Goal: Use online tool/utility: Utilize a website feature to perform a specific function

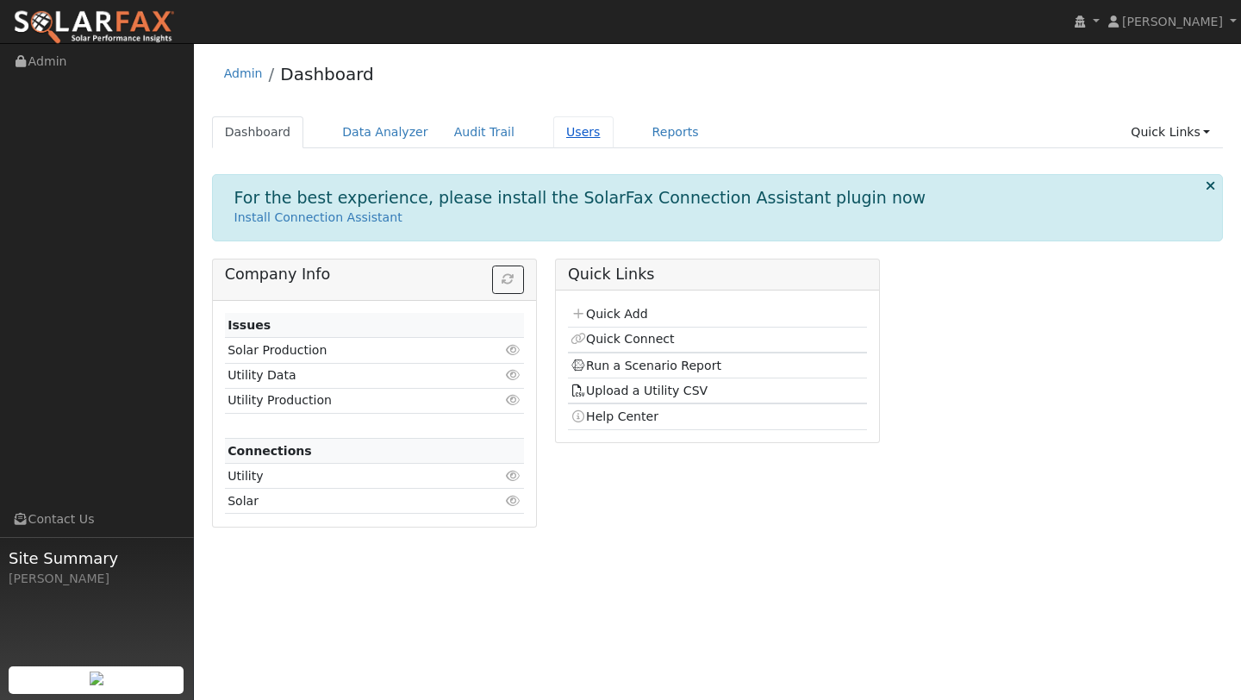
click at [585, 140] on link "Users" at bounding box center [583, 132] width 60 height 32
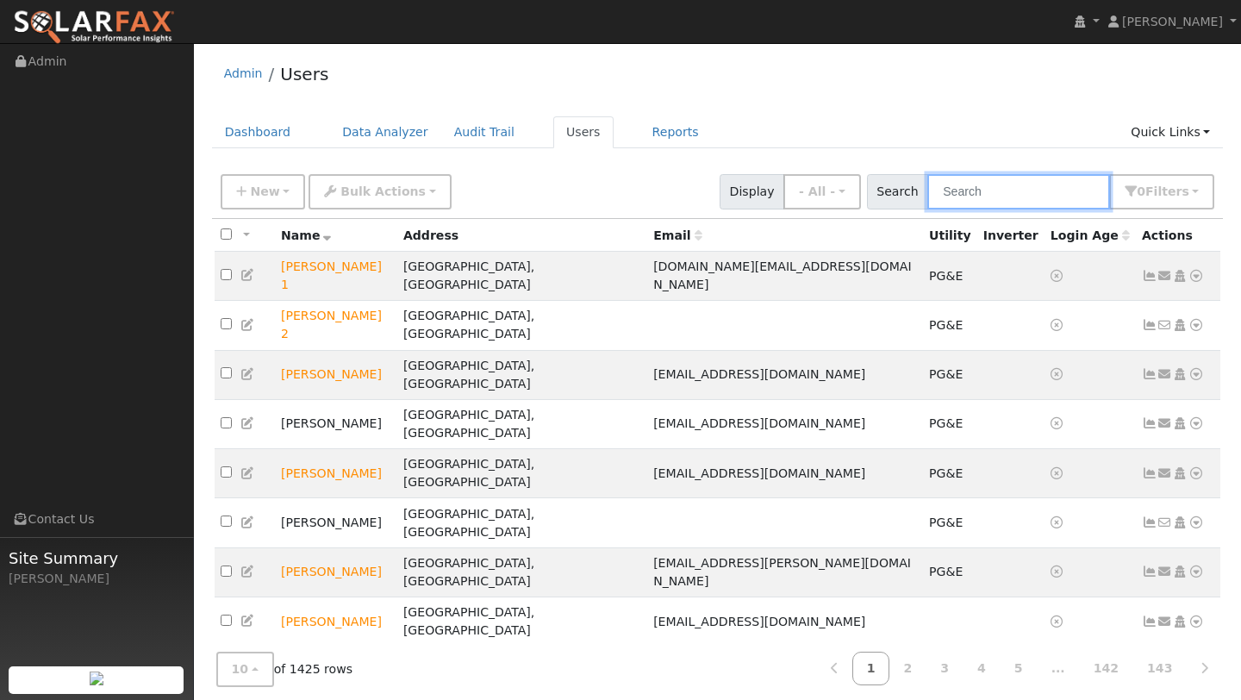
click at [968, 193] on input "text" at bounding box center [1018, 191] width 183 height 35
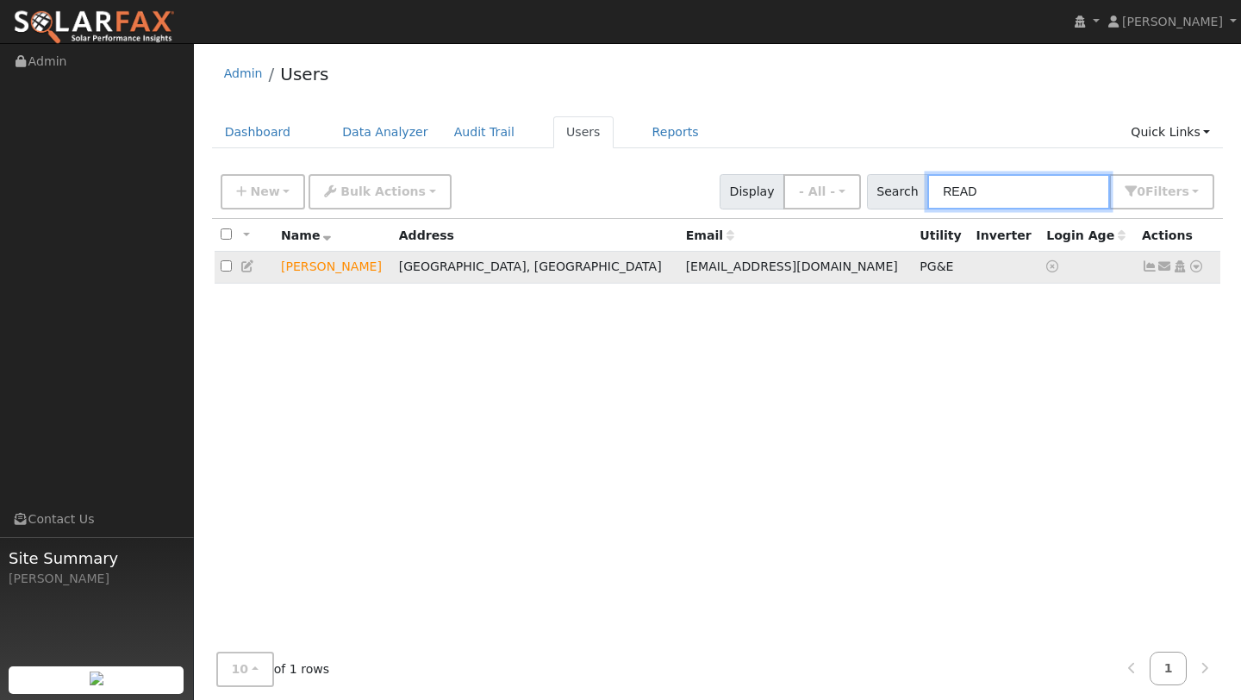
type input "READ"
click at [1197, 266] on icon at bounding box center [1196, 266] width 16 height 12
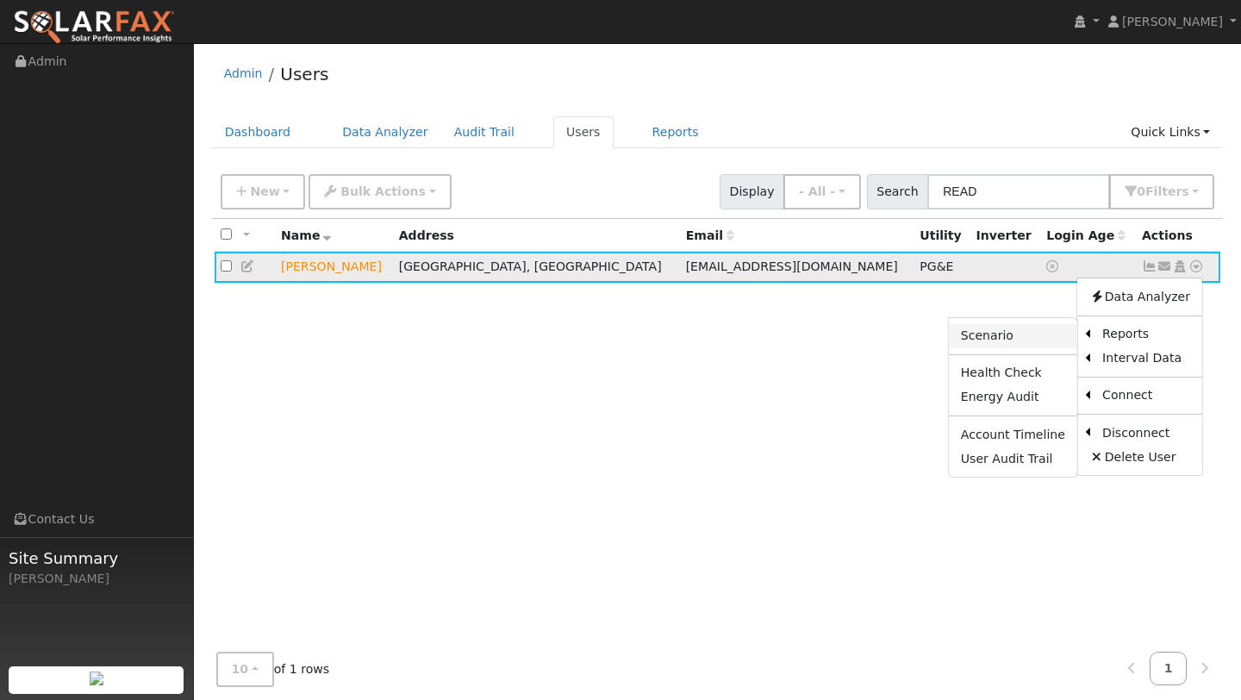
click at [1060, 334] on link "Scenario" at bounding box center [1013, 336] width 128 height 24
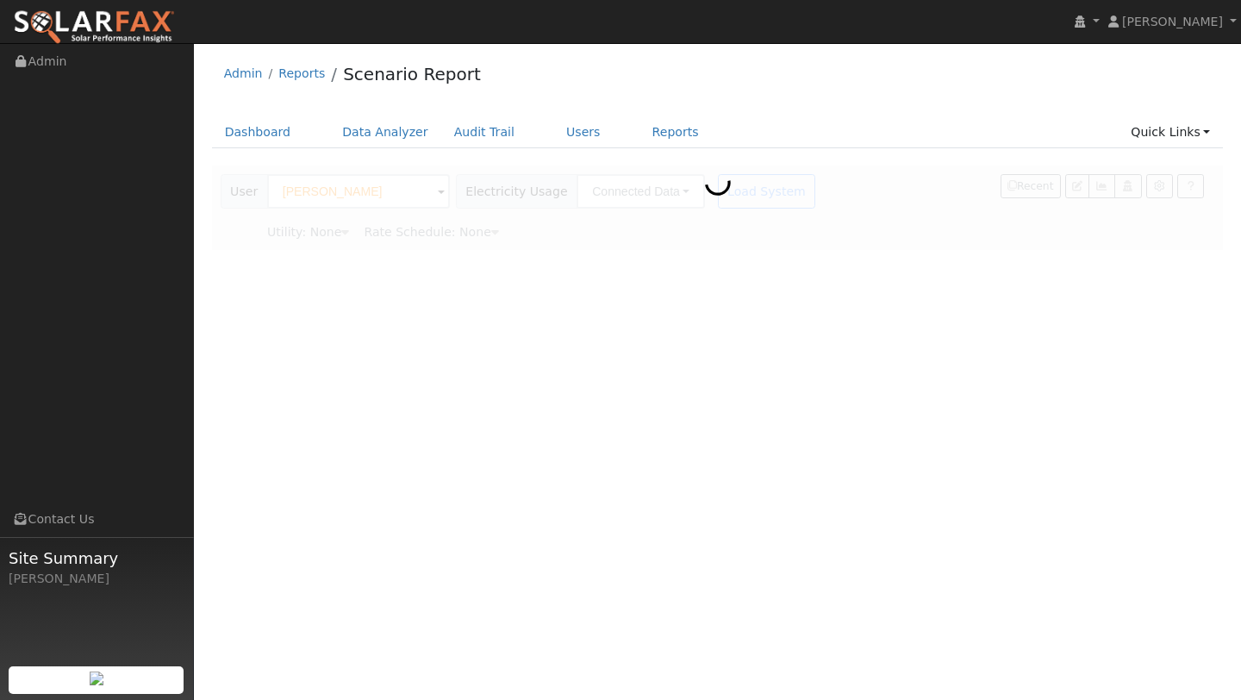
type input "Pacific Gas & Electric"
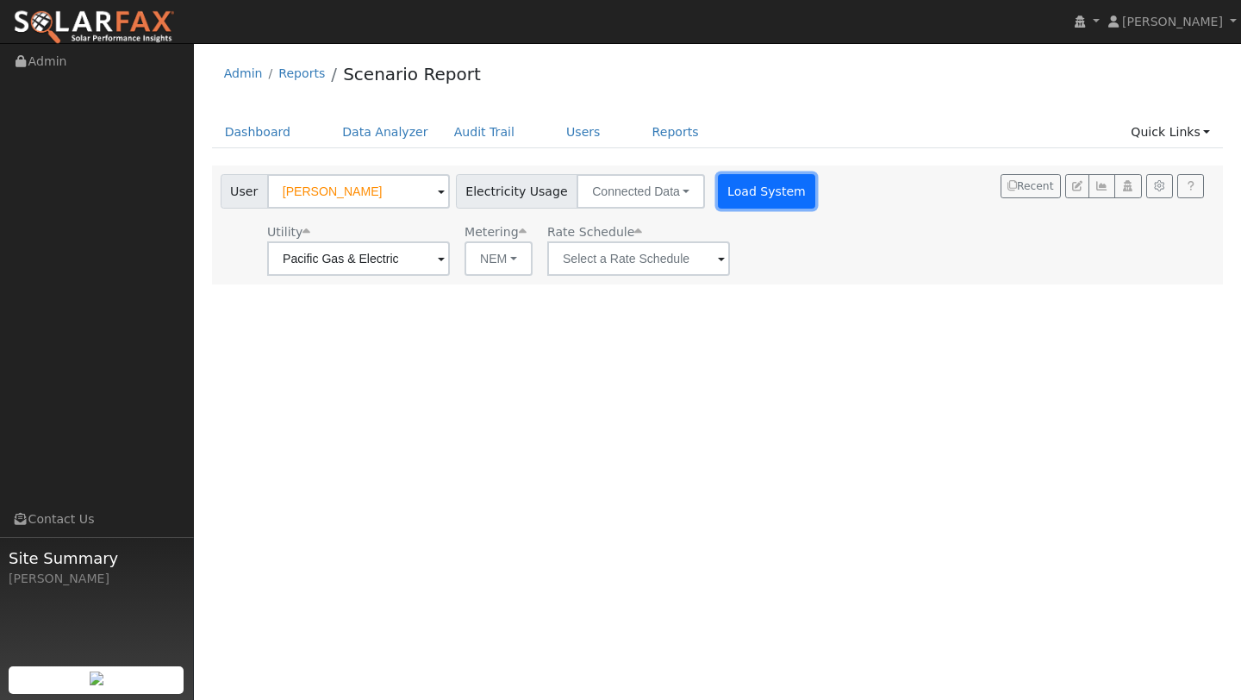
click at [718, 187] on button "Load System" at bounding box center [767, 191] width 98 height 34
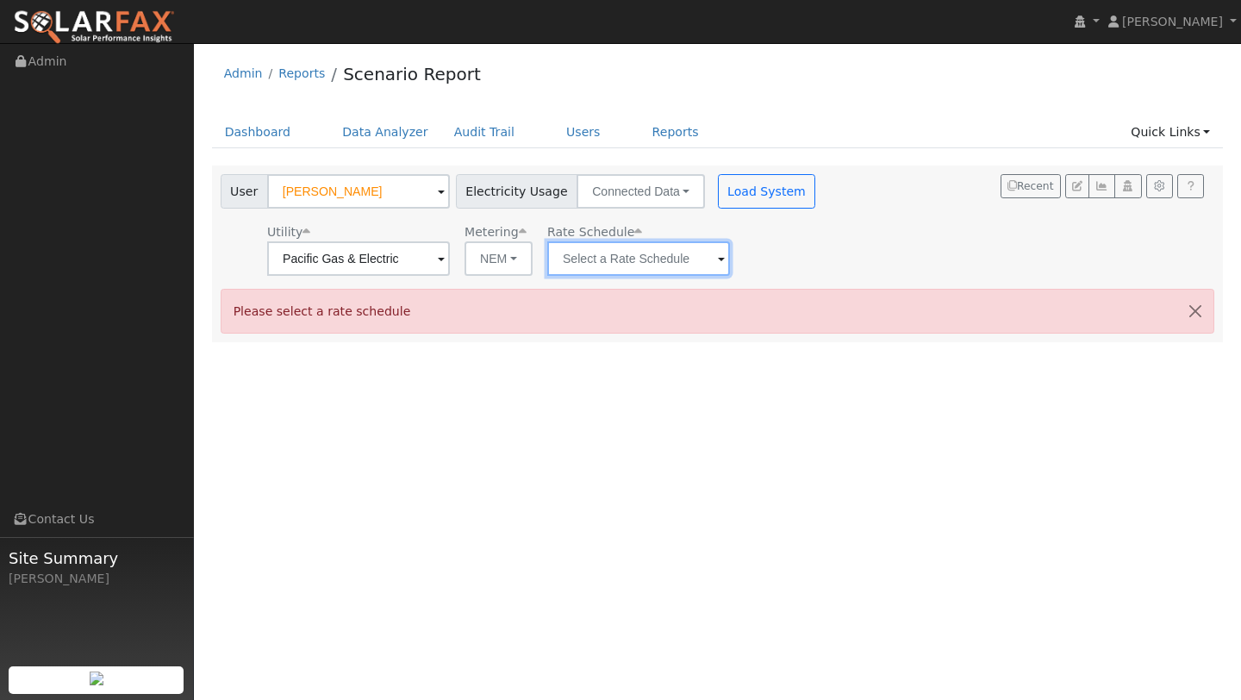
click at [450, 254] on input "text" at bounding box center [358, 258] width 183 height 34
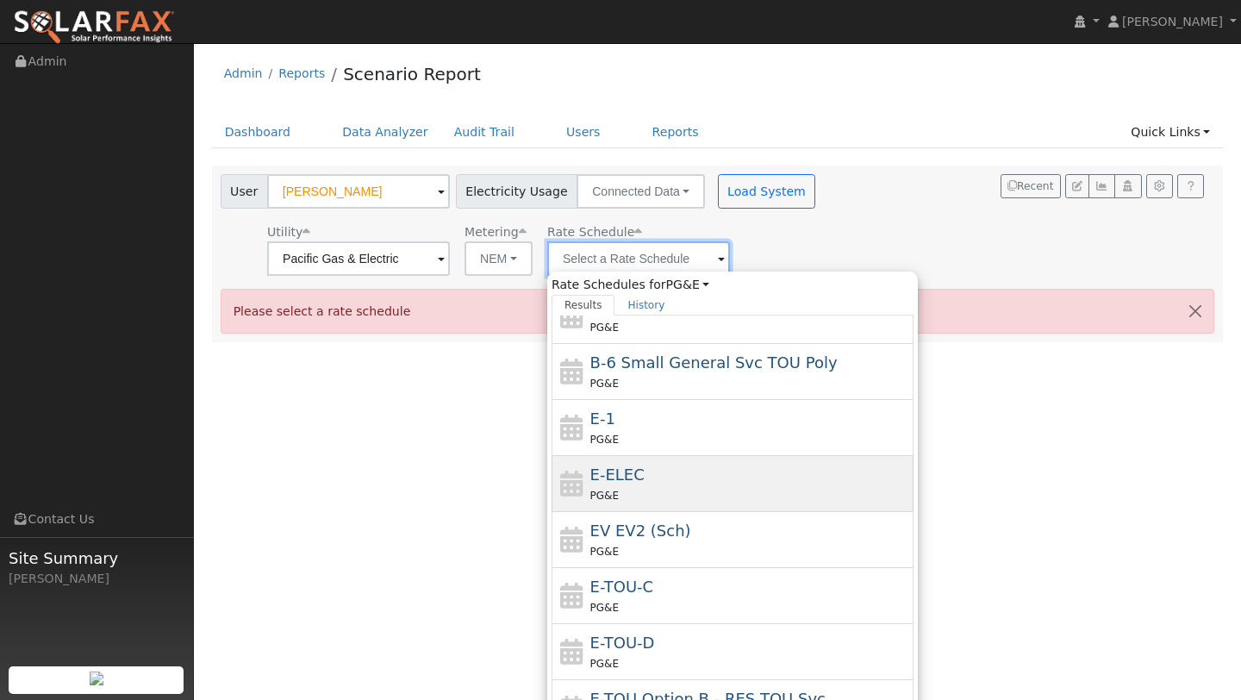
scroll to position [72, 0]
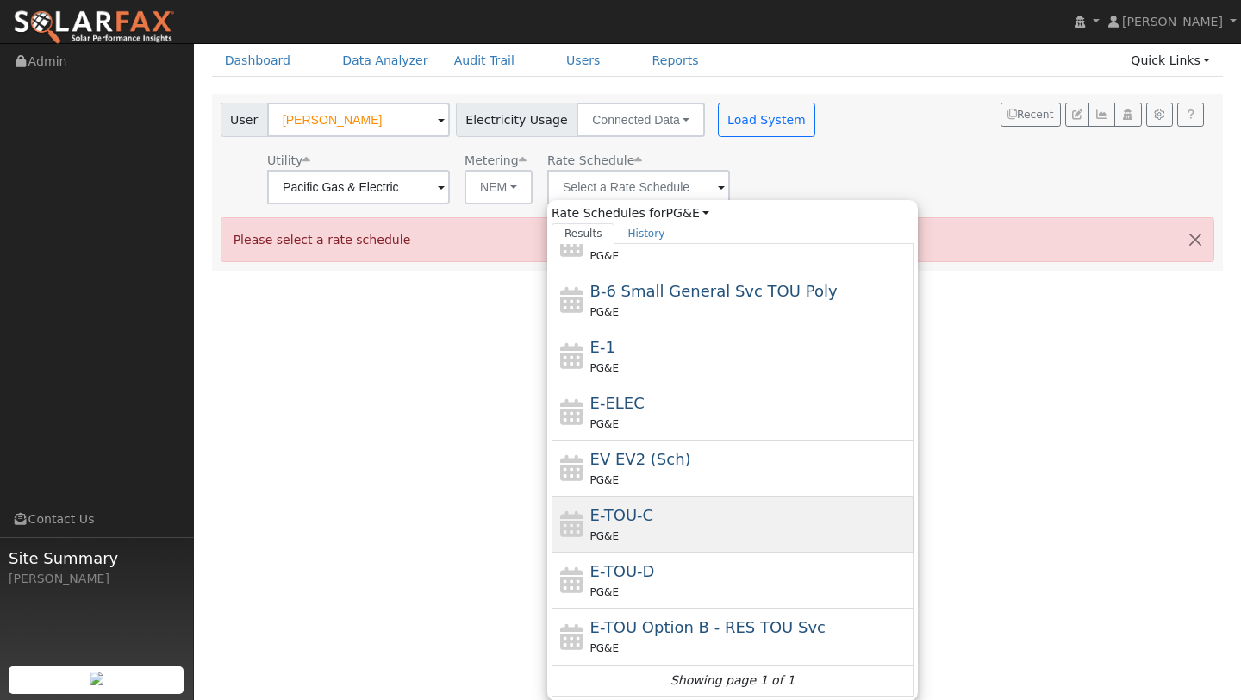
click at [626, 521] on span "E-TOU-C" at bounding box center [622, 515] width 64 height 18
type input "E-TOU-C"
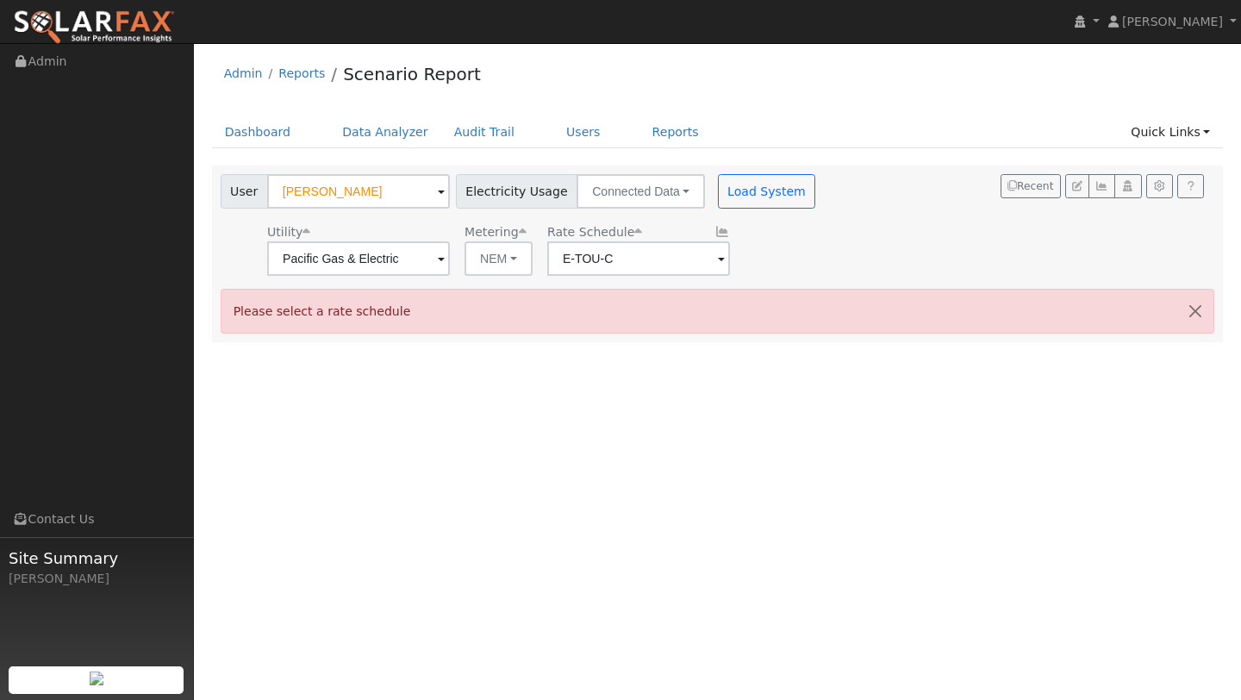
scroll to position [0, 0]
click at [739, 208] on button "Load System" at bounding box center [767, 191] width 98 height 34
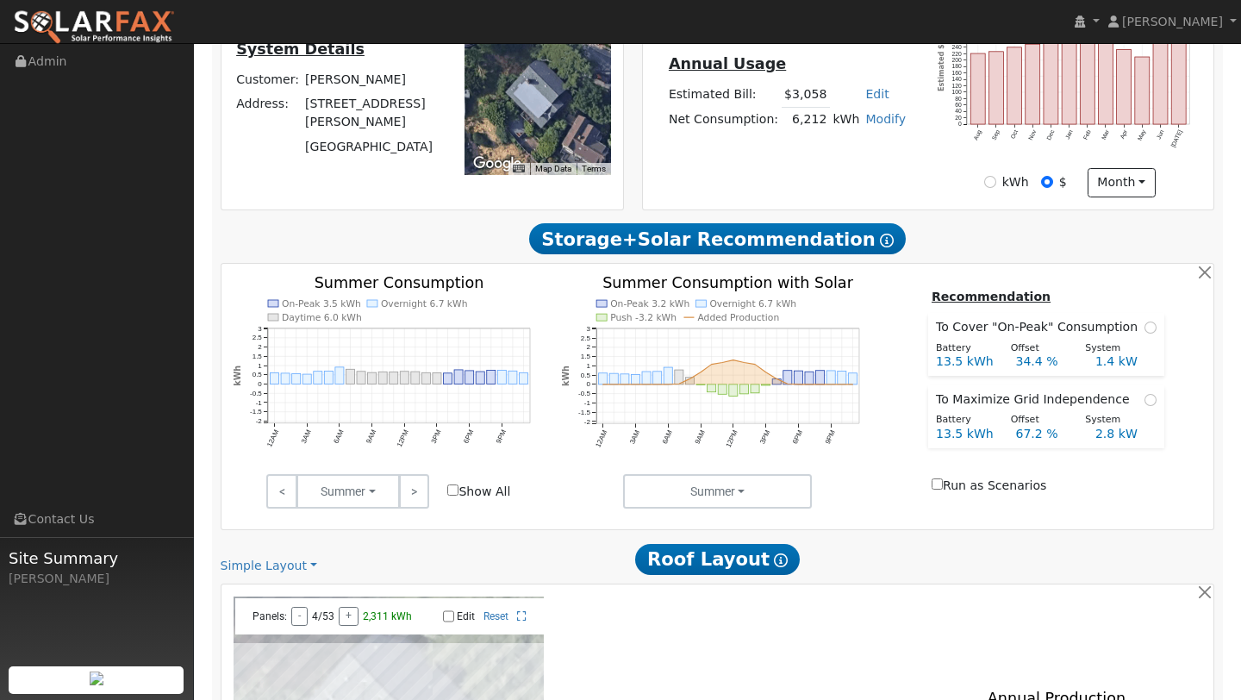
scroll to position [914, 0]
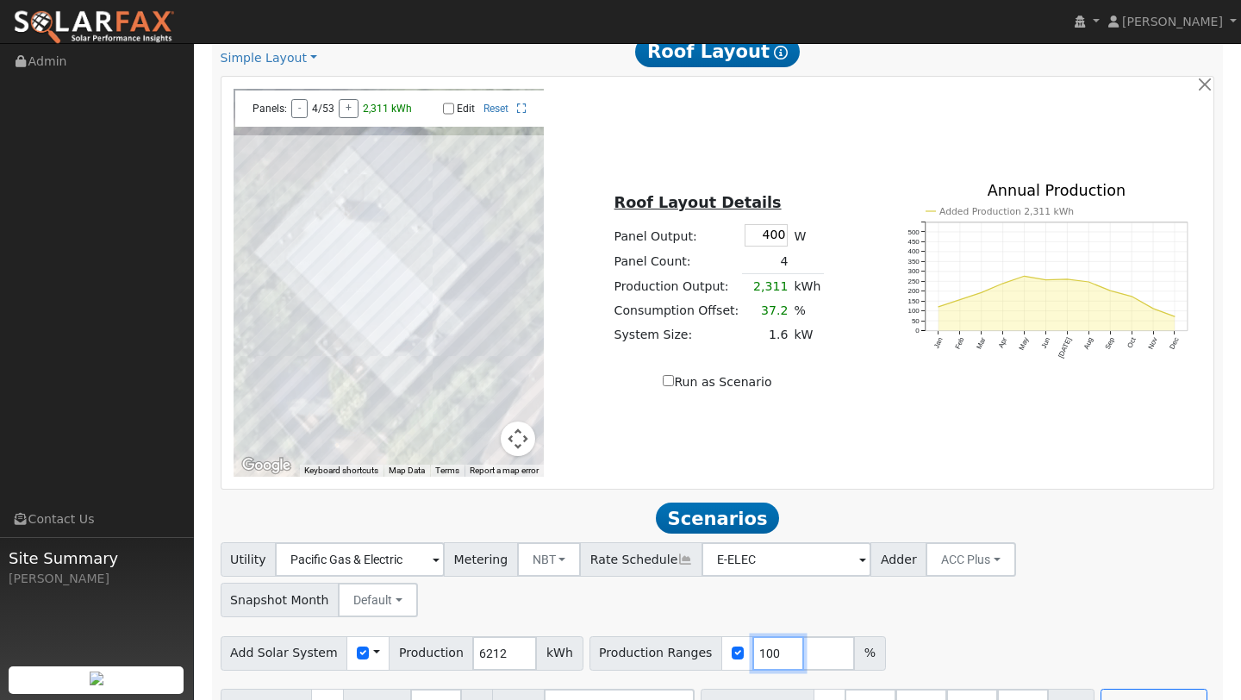
click at [753, 636] on input "100" at bounding box center [778, 653] width 52 height 34
type input "1"
type input "235"
click at [997, 689] on input "number" at bounding box center [1023, 706] width 52 height 34
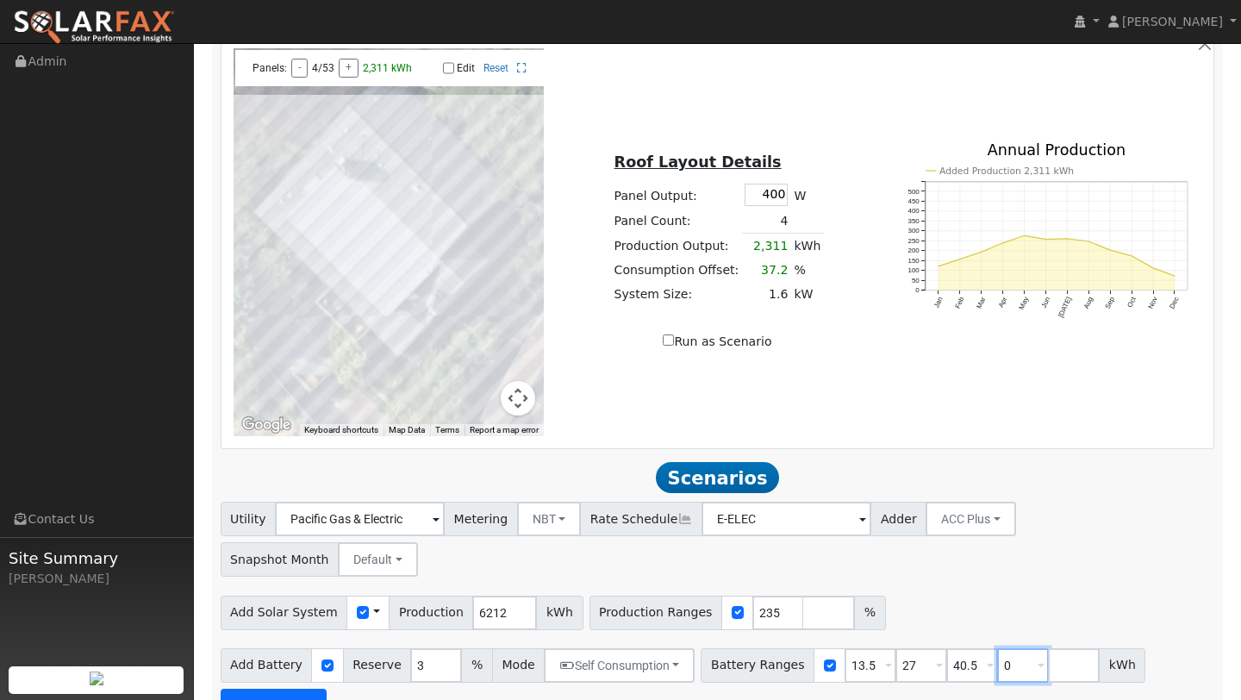
type input "0"
type input "13.5"
type input "27"
type input "40.5"
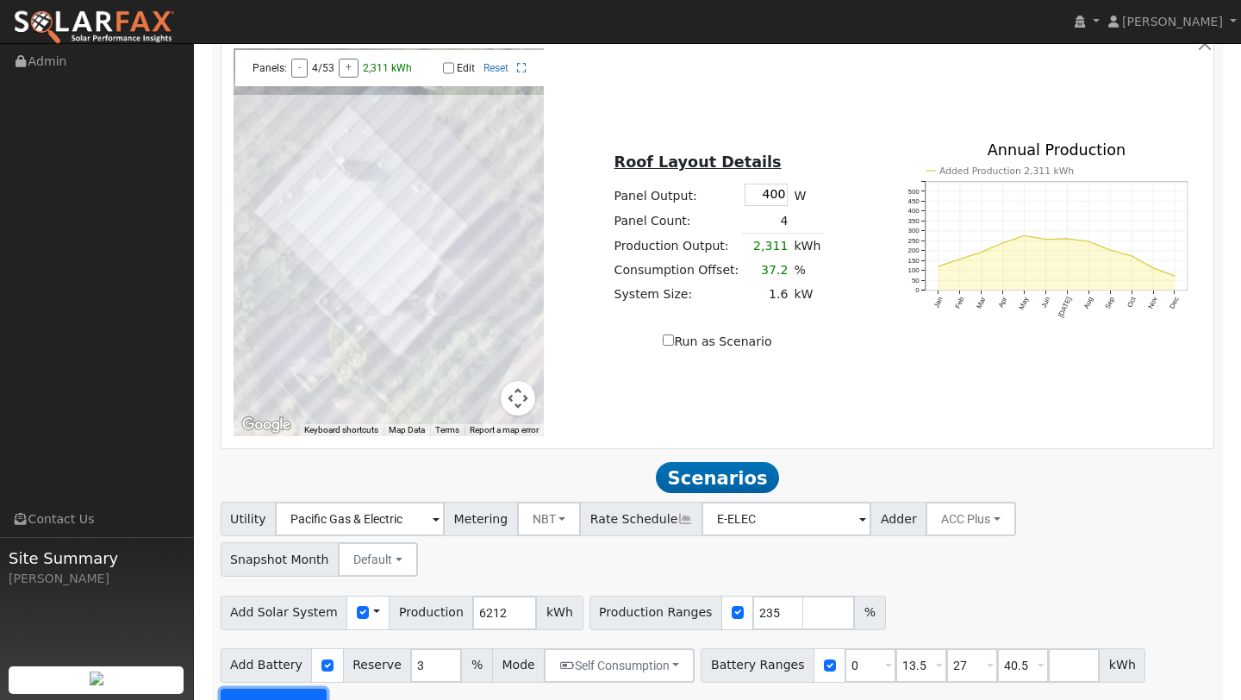
click at [246, 689] on button "Run Scenarios" at bounding box center [274, 706] width 106 height 34
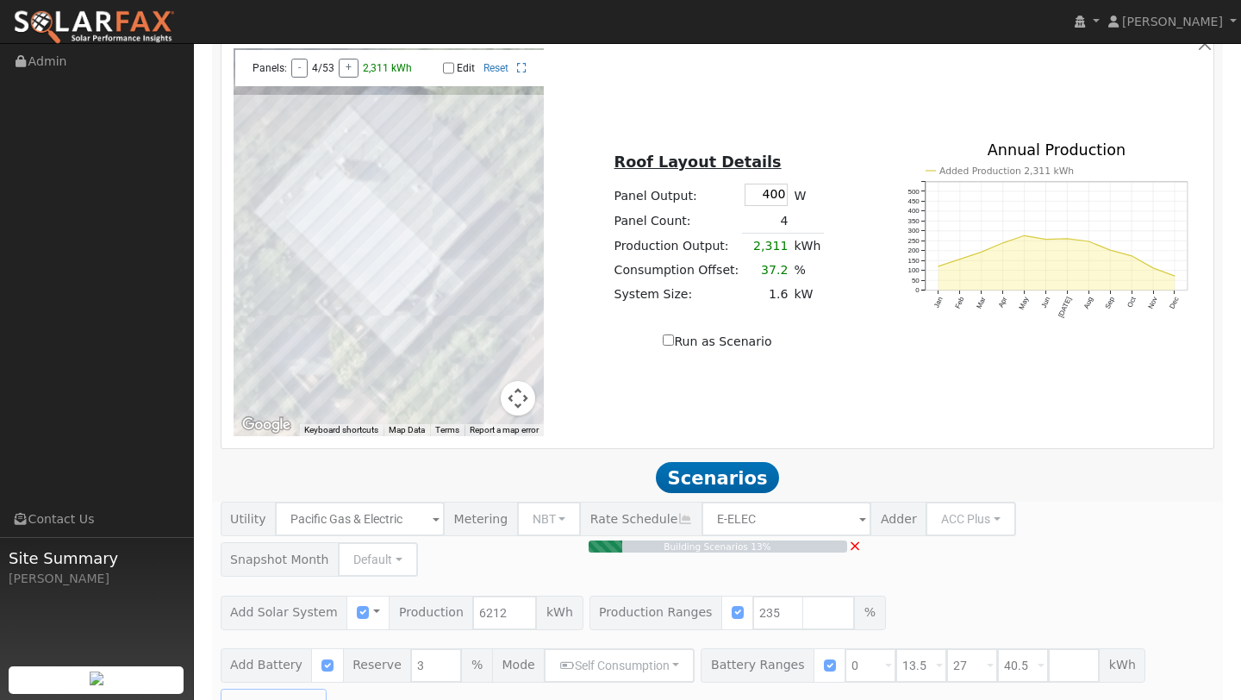
click at [515, 388] on button "Map camera controls" at bounding box center [518, 398] width 34 height 34
click at [487, 400] on button "Zoom out" at bounding box center [475, 398] width 34 height 34
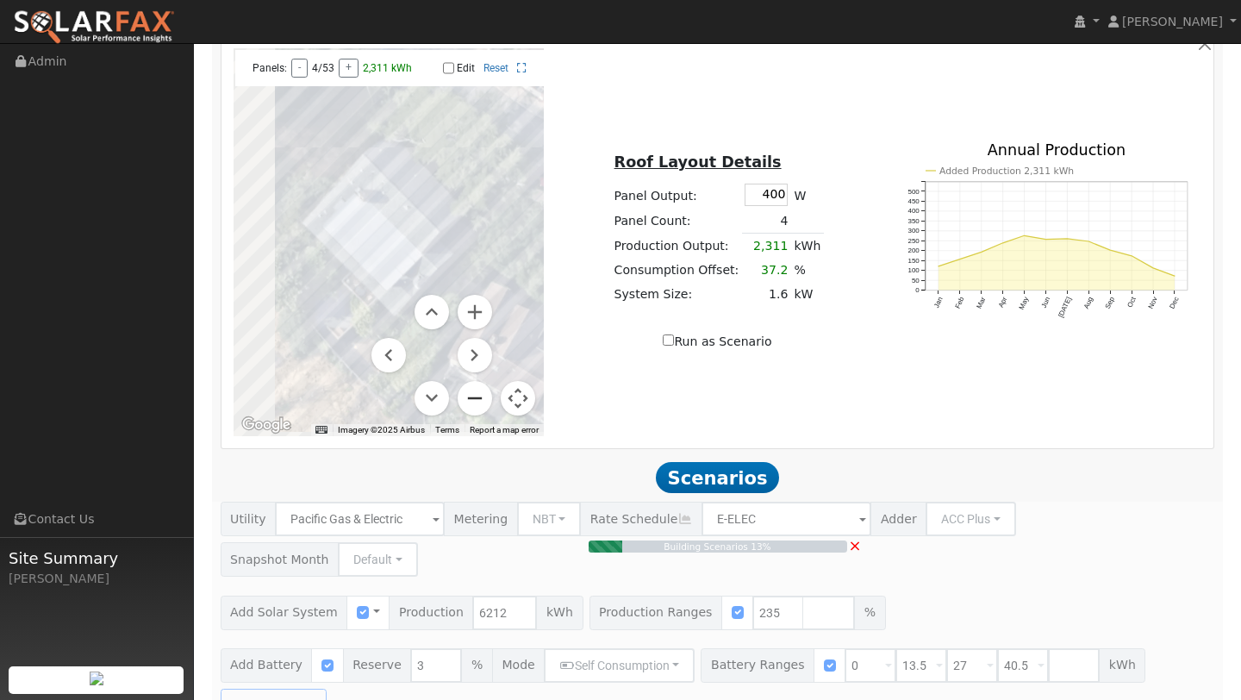
click at [487, 400] on button "Zoom out" at bounding box center [475, 398] width 34 height 34
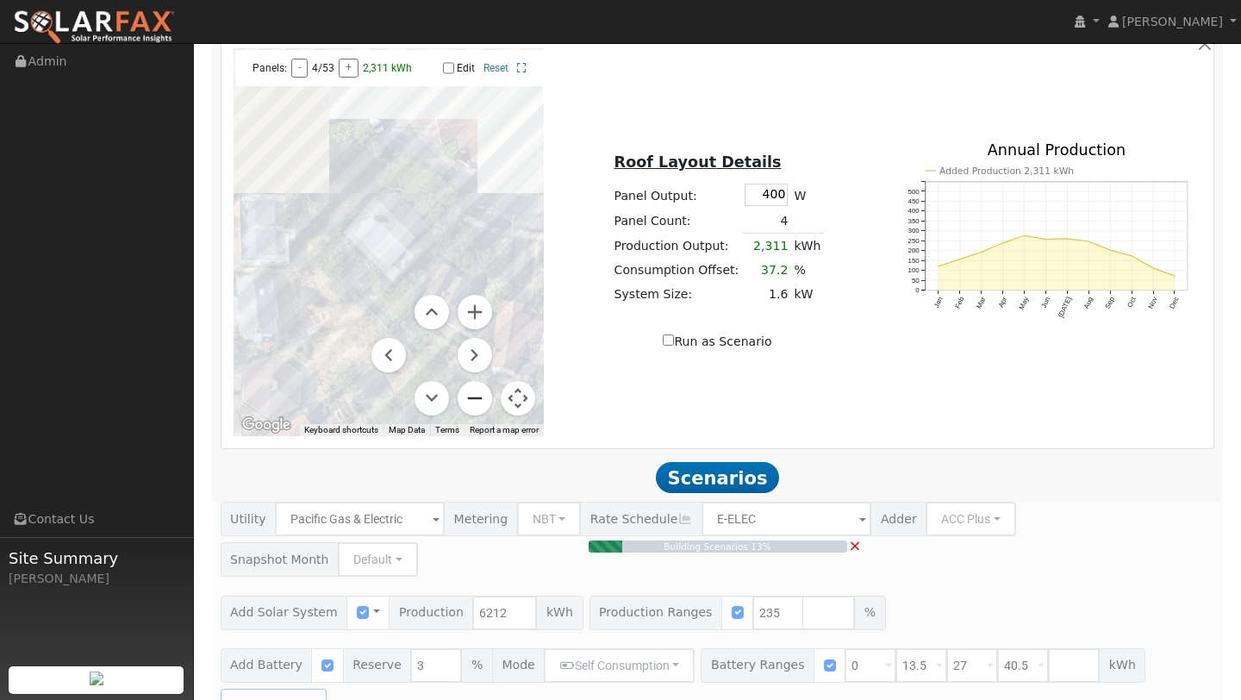
click at [487, 400] on button "Zoom out" at bounding box center [475, 398] width 34 height 34
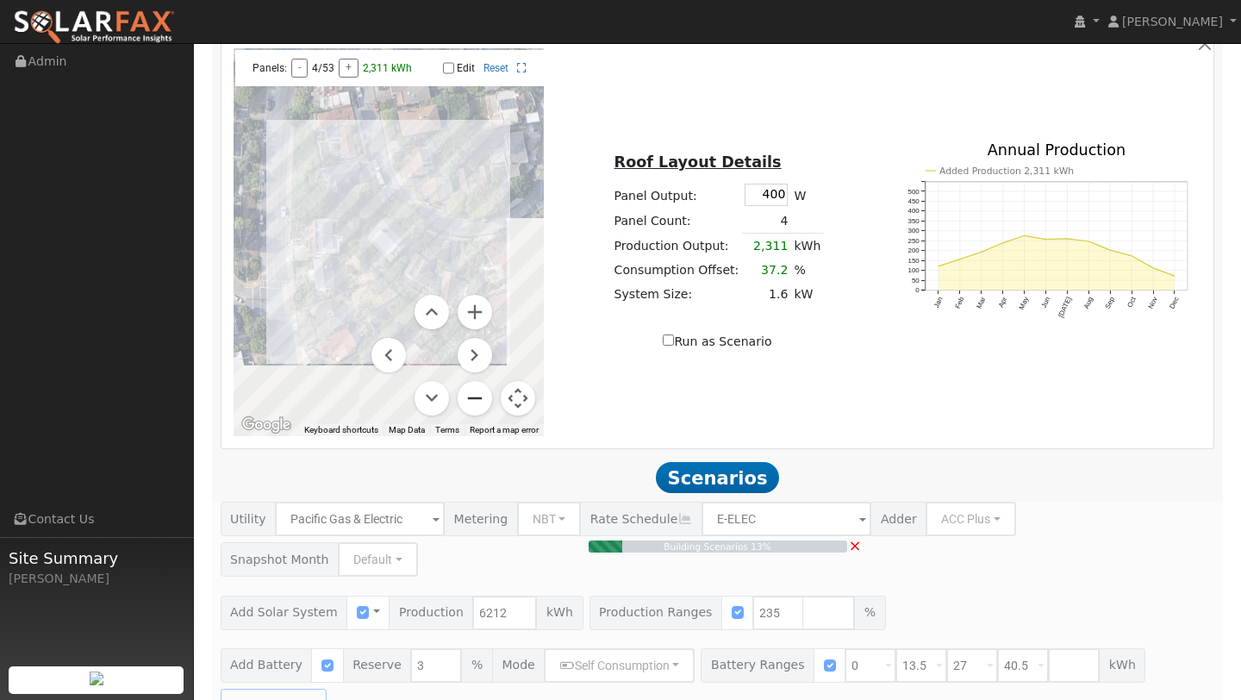
click at [487, 400] on button "Zoom out" at bounding box center [475, 398] width 34 height 34
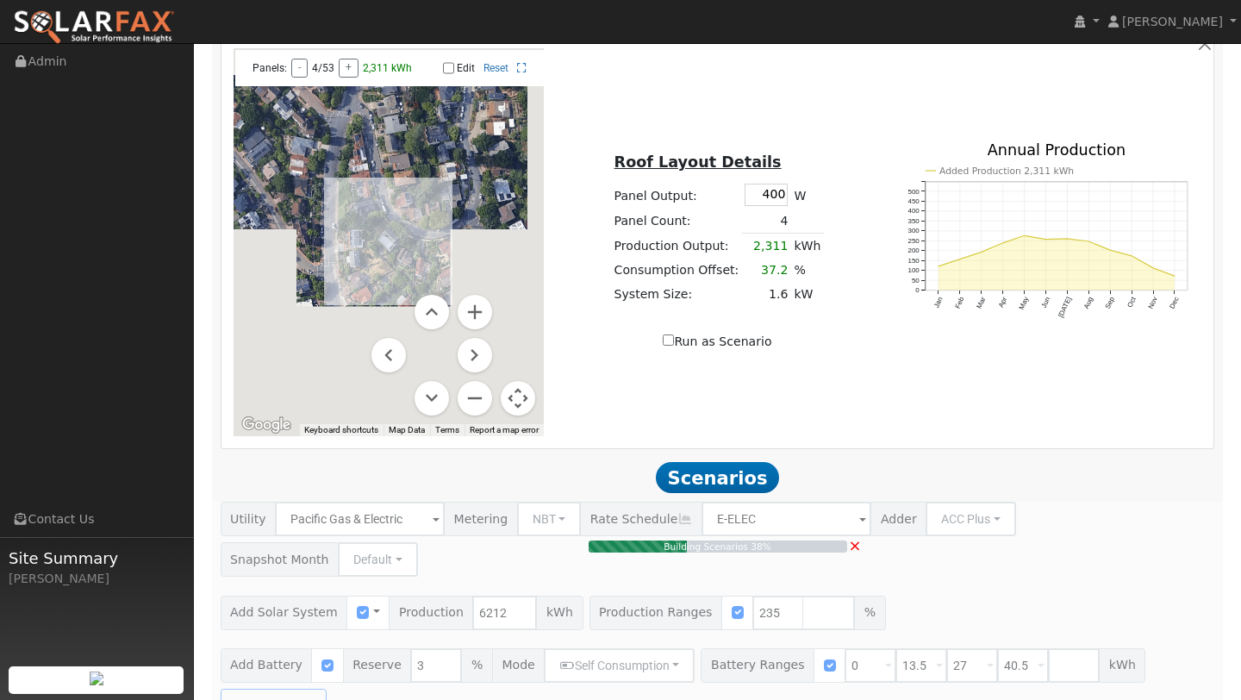
click at [514, 400] on button "Map camera controls" at bounding box center [518, 398] width 34 height 34
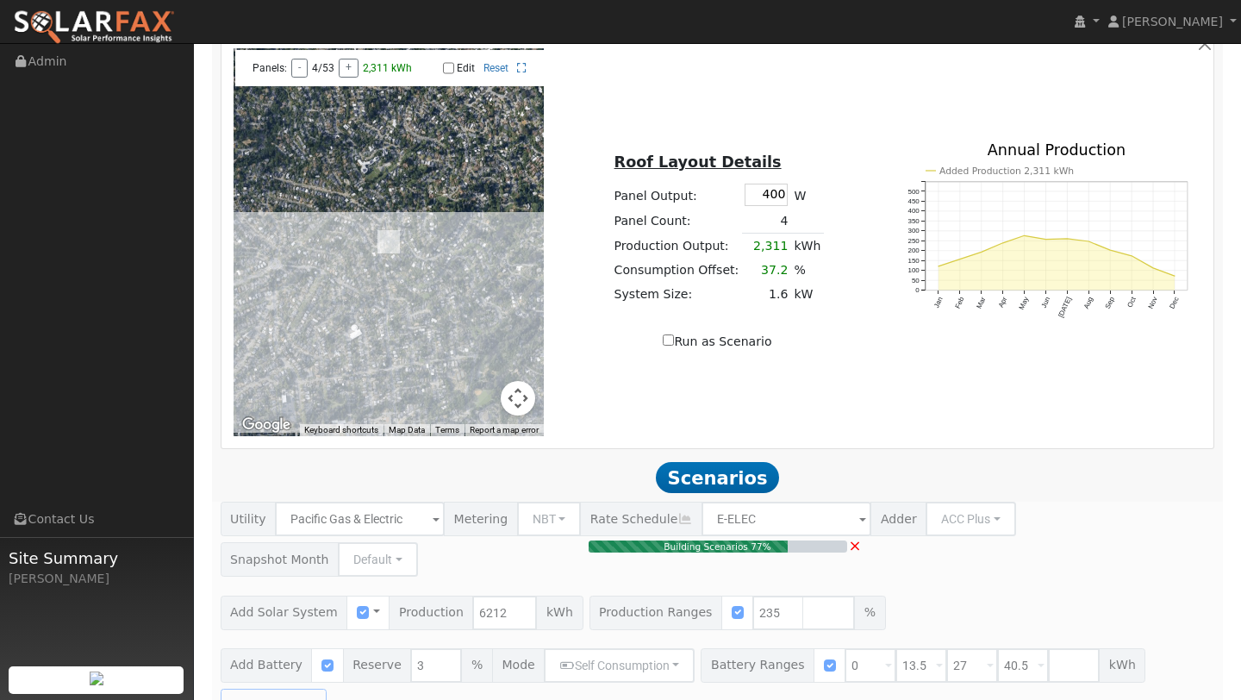
type input "9.7"
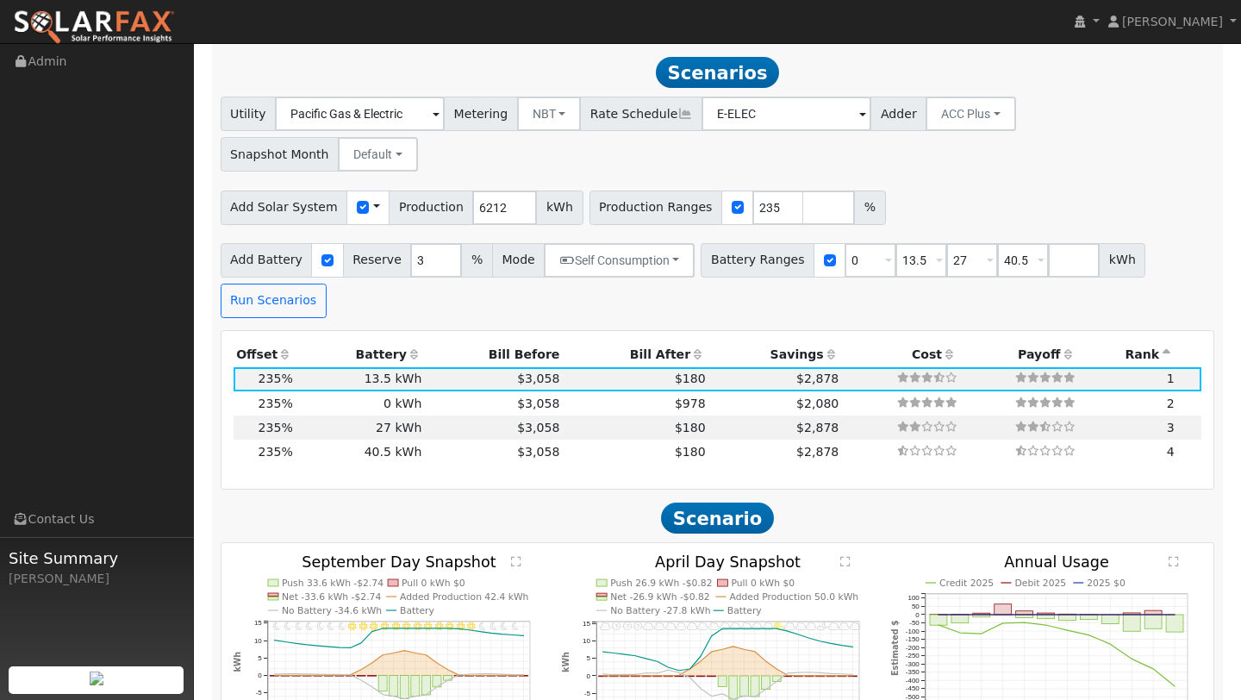
scroll to position [1365, 0]
